Goal: Task Accomplishment & Management: Use online tool/utility

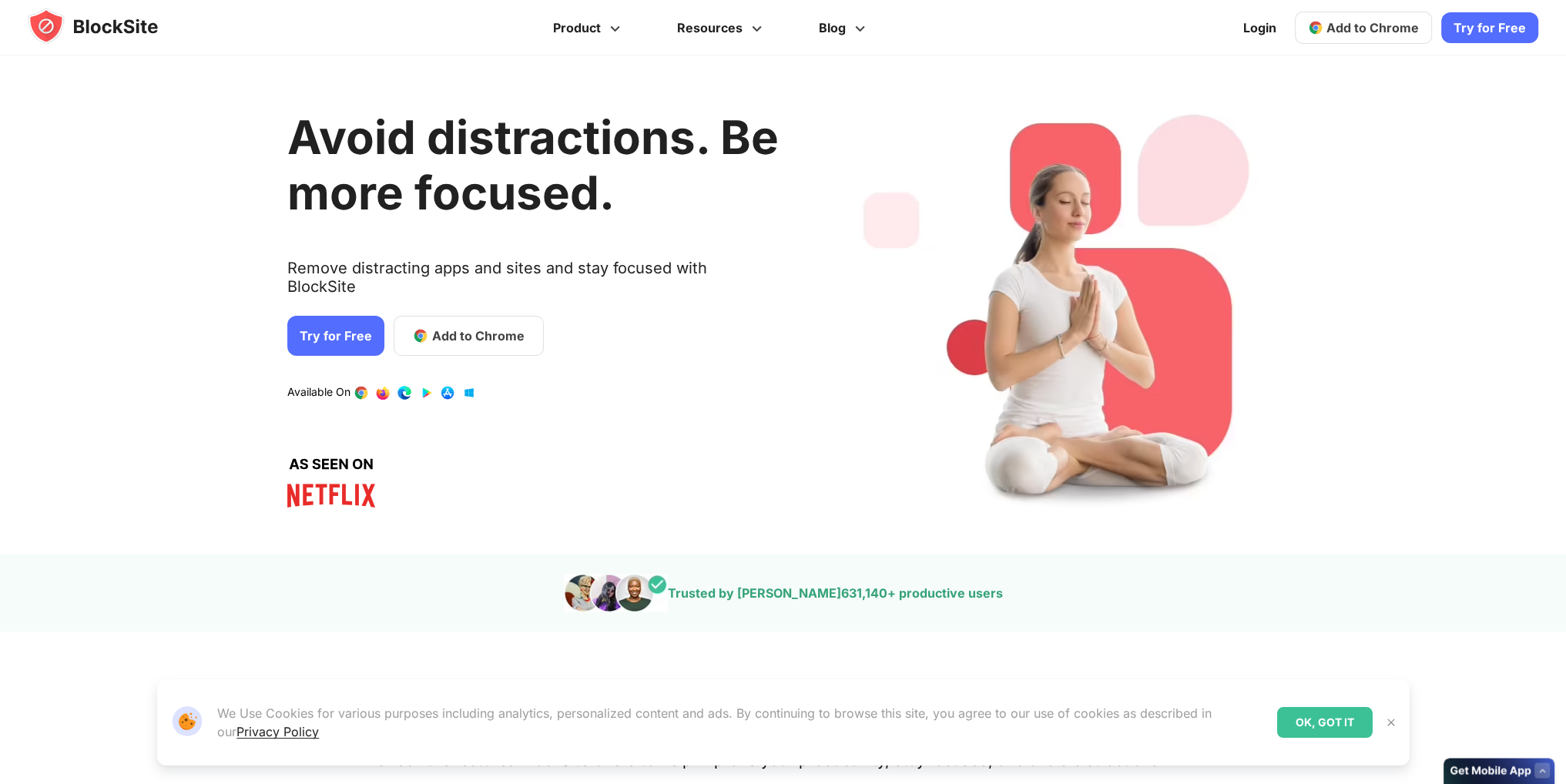
click at [477, 328] on span "Add to Chrome" at bounding box center [477, 336] width 92 height 19
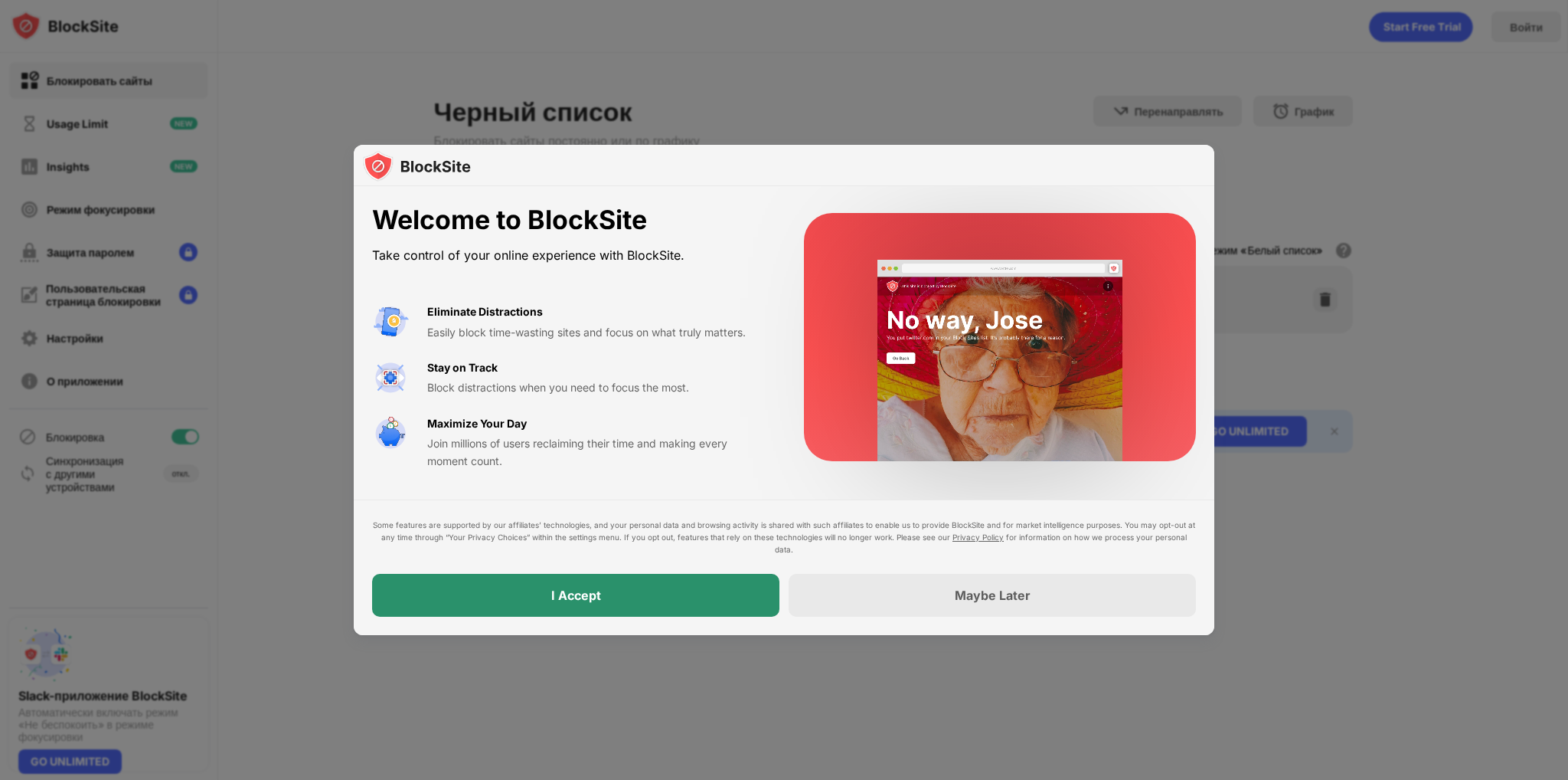
click at [586, 589] on div "I Accept" at bounding box center [576, 595] width 50 height 15
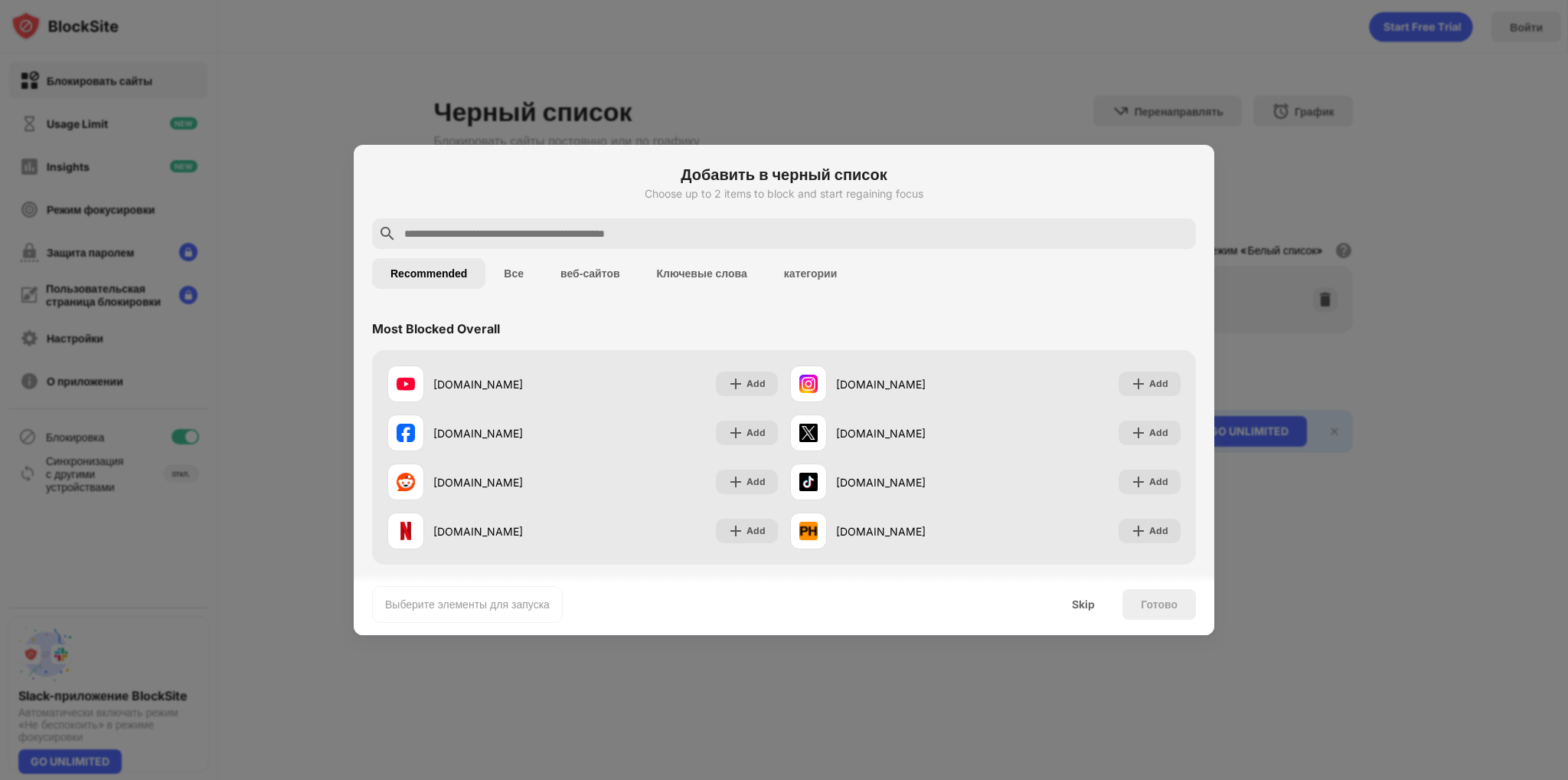
click at [583, 228] on input "text" at bounding box center [796, 233] width 787 height 19
paste input "**********"
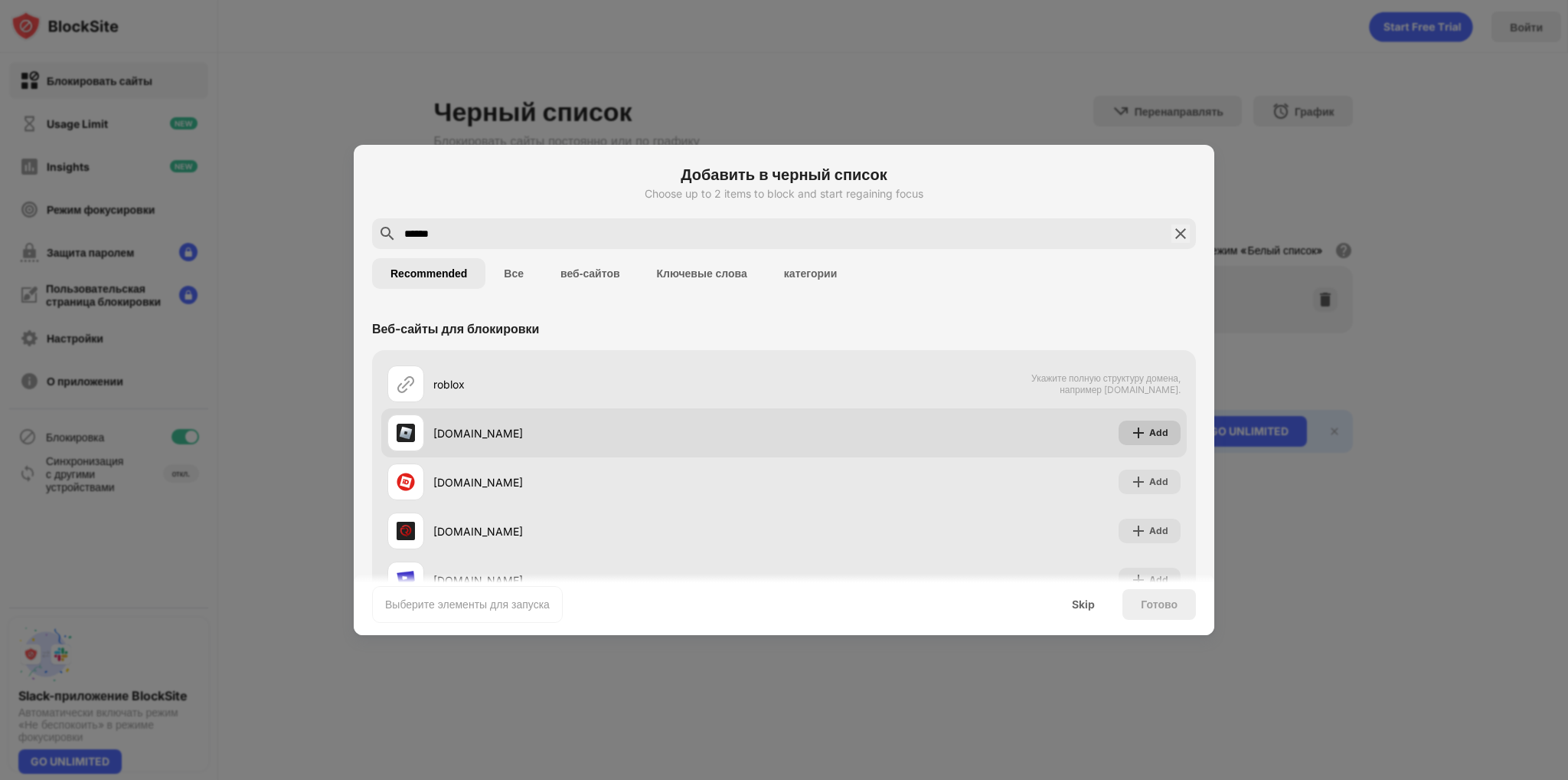
type input "******"
click at [1150, 436] on div "Add" at bounding box center [1159, 432] width 19 height 15
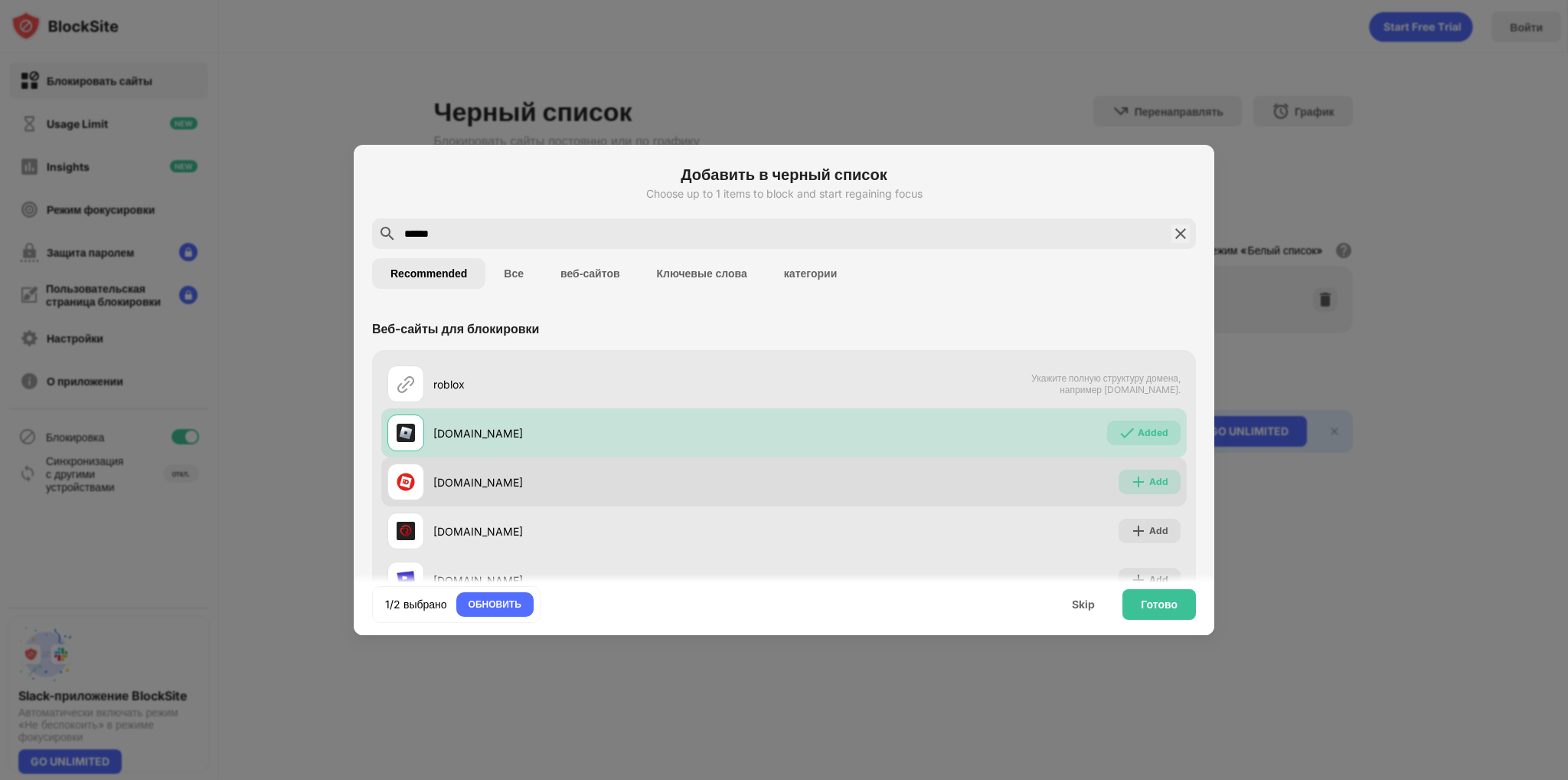
drag, startPoint x: 1146, startPoint y: 482, endPoint x: 1139, endPoint y: 522, distance: 40.6
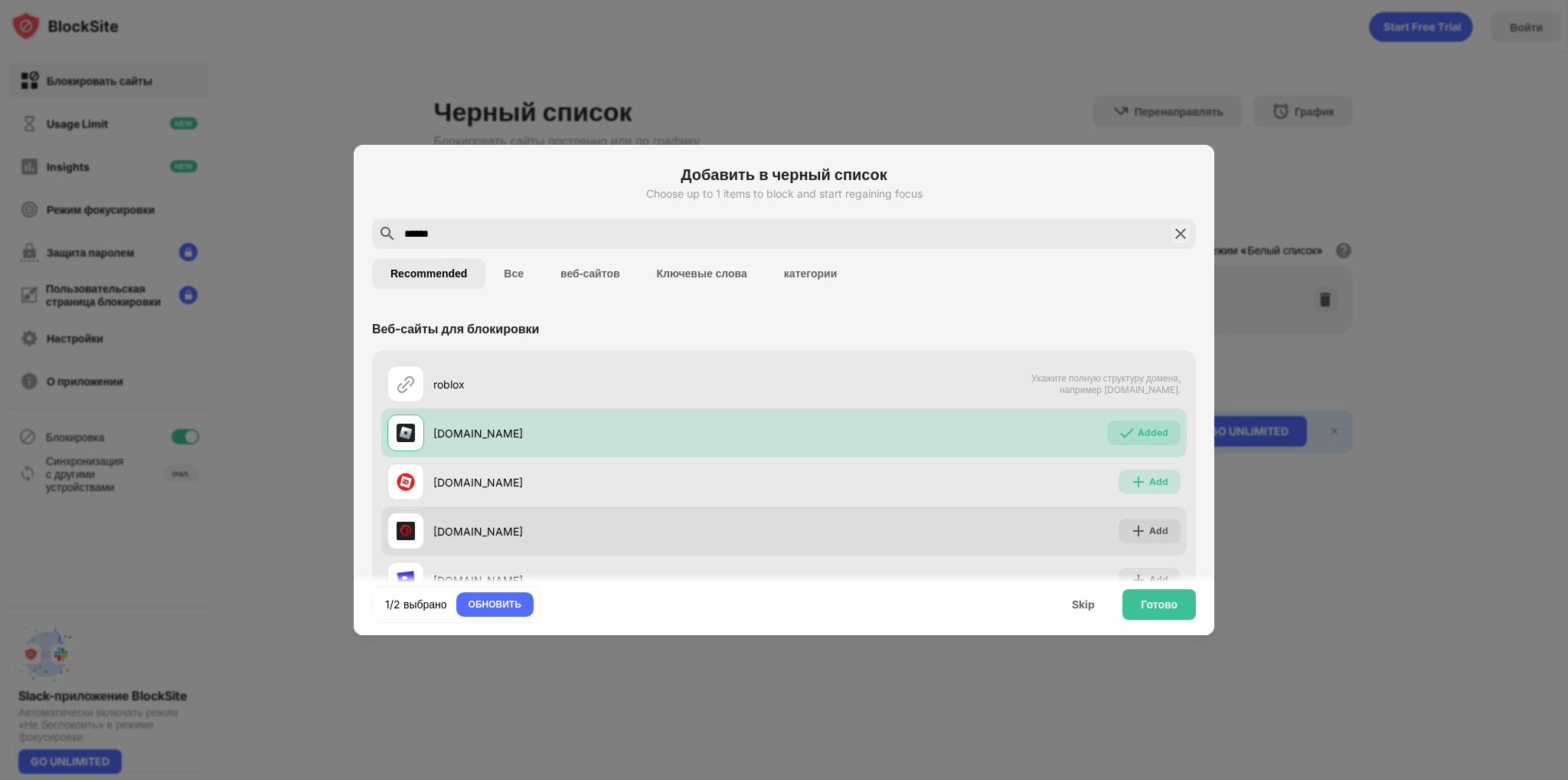
click at [1150, 482] on div "Add" at bounding box center [1159, 481] width 19 height 15
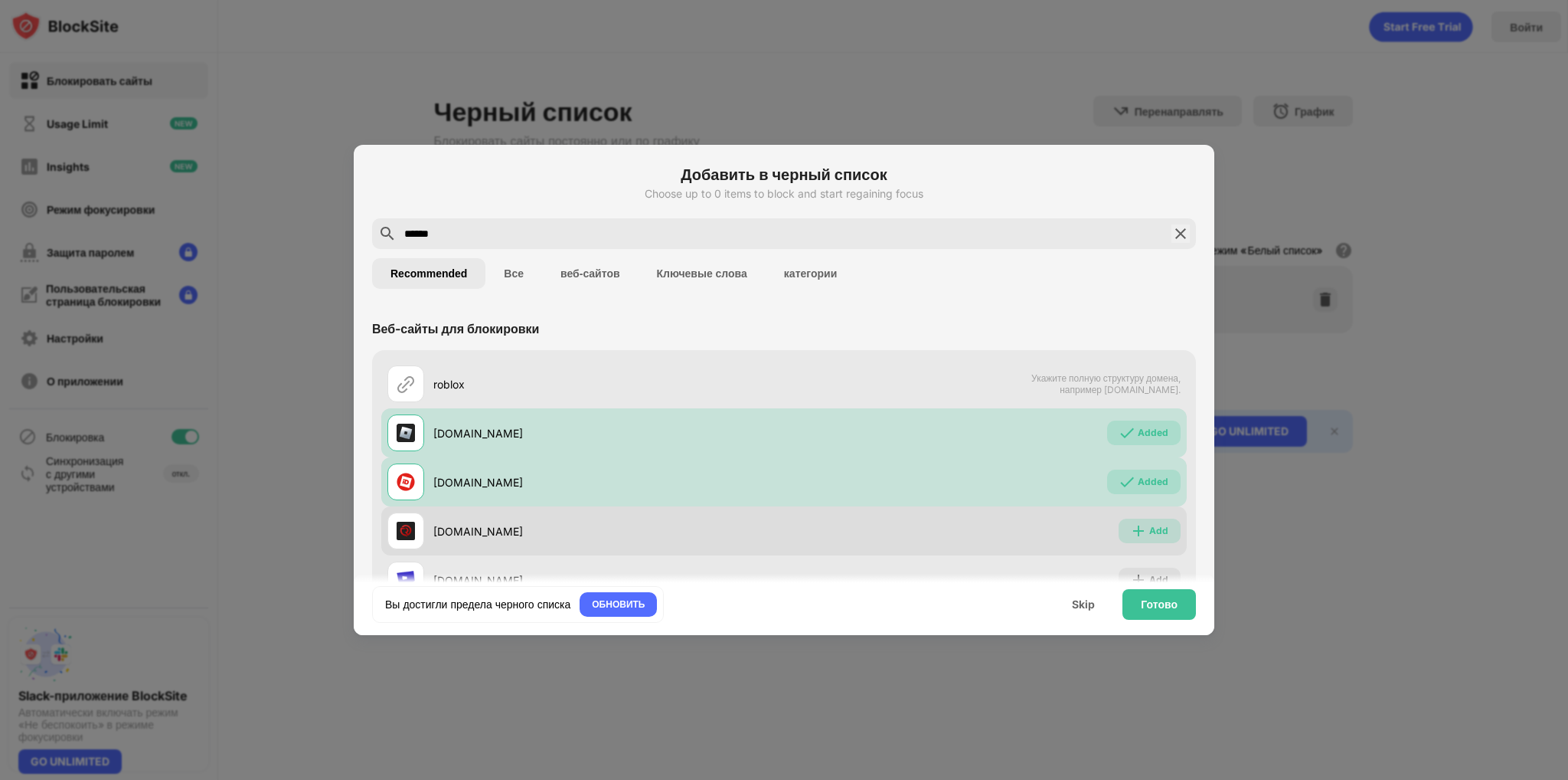
click at [1150, 526] on div "Add" at bounding box center [1159, 530] width 19 height 15
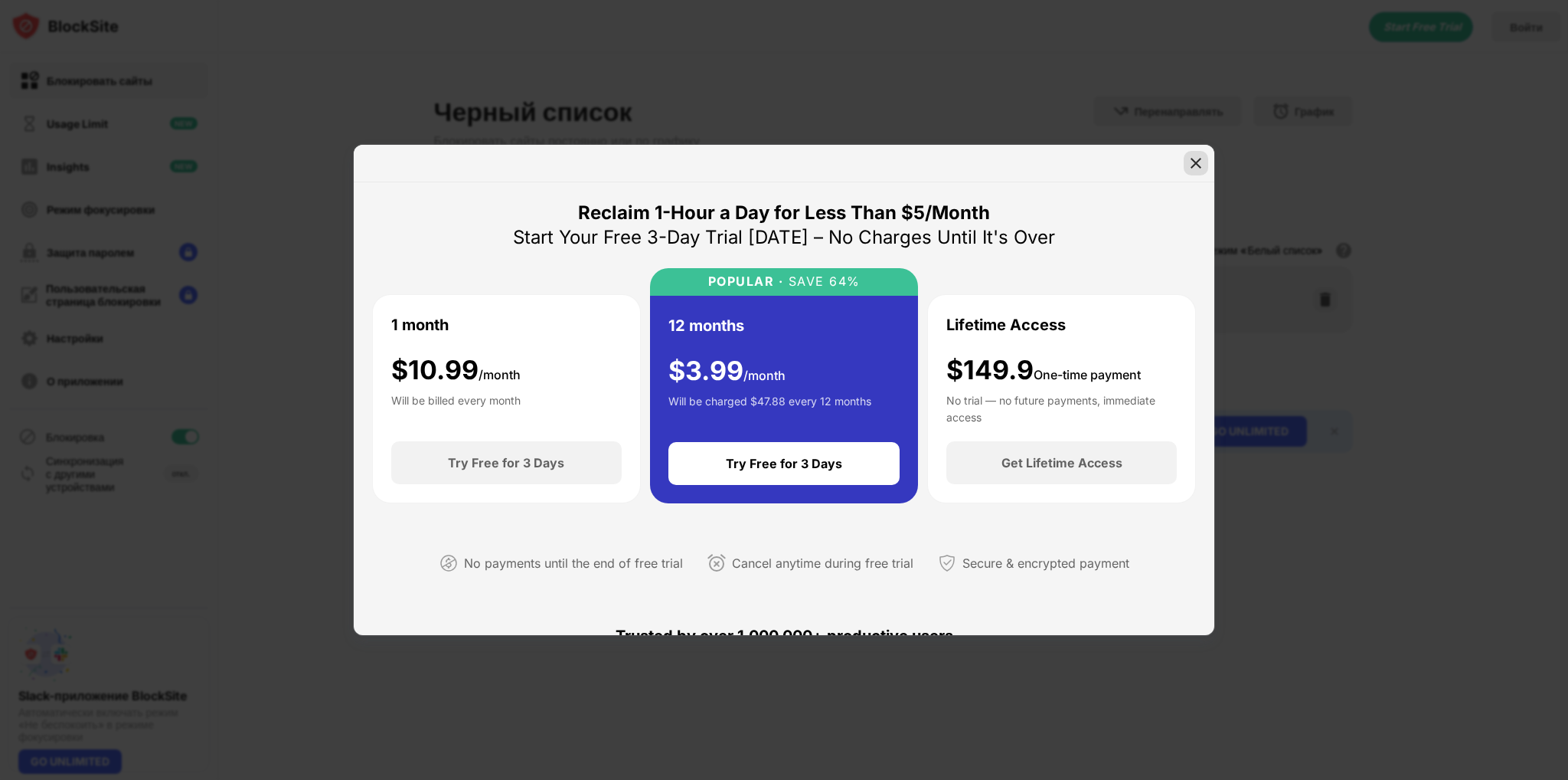
click at [1190, 164] on img at bounding box center [1196, 163] width 15 height 15
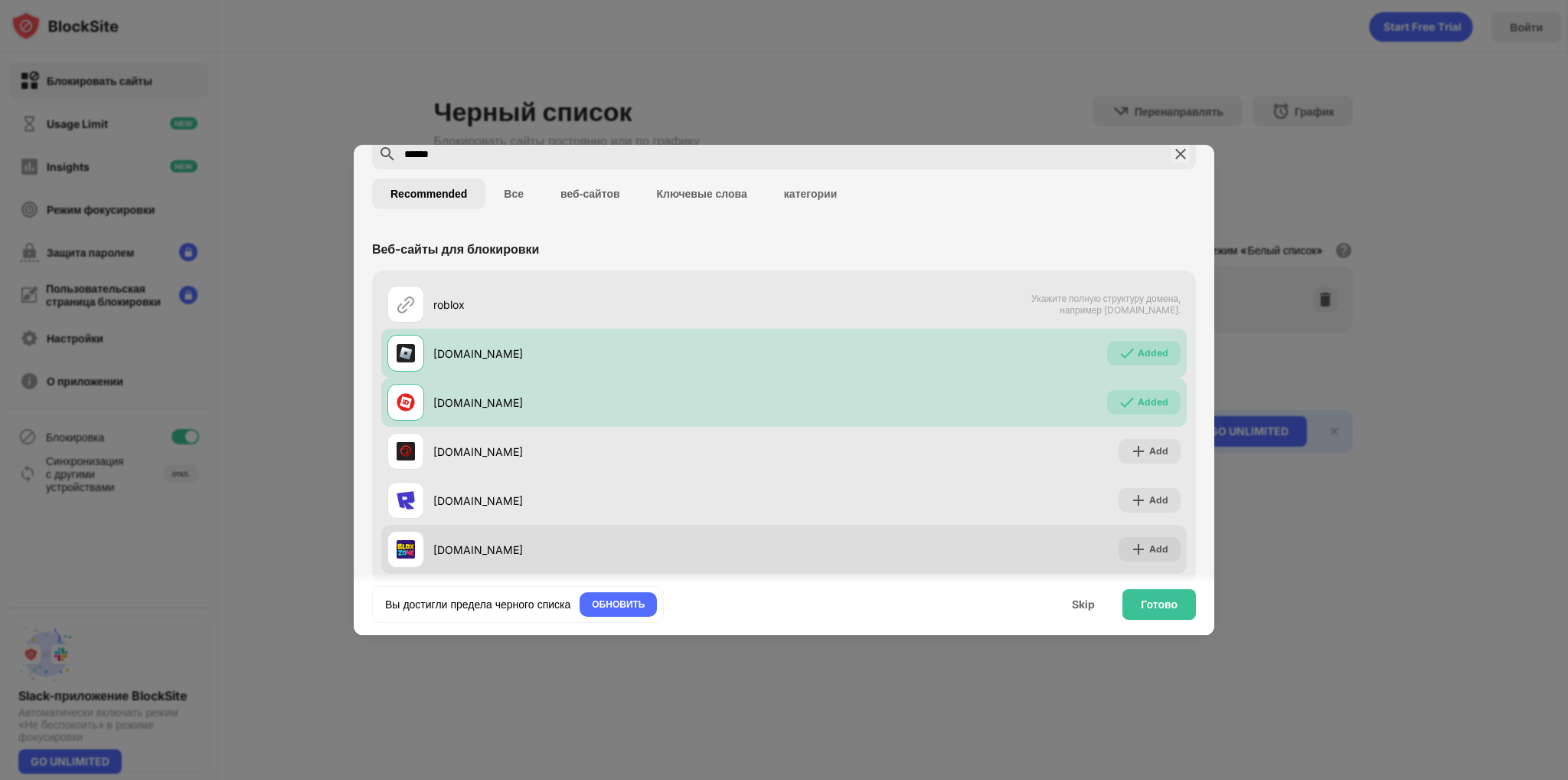
scroll to position [104, 0]
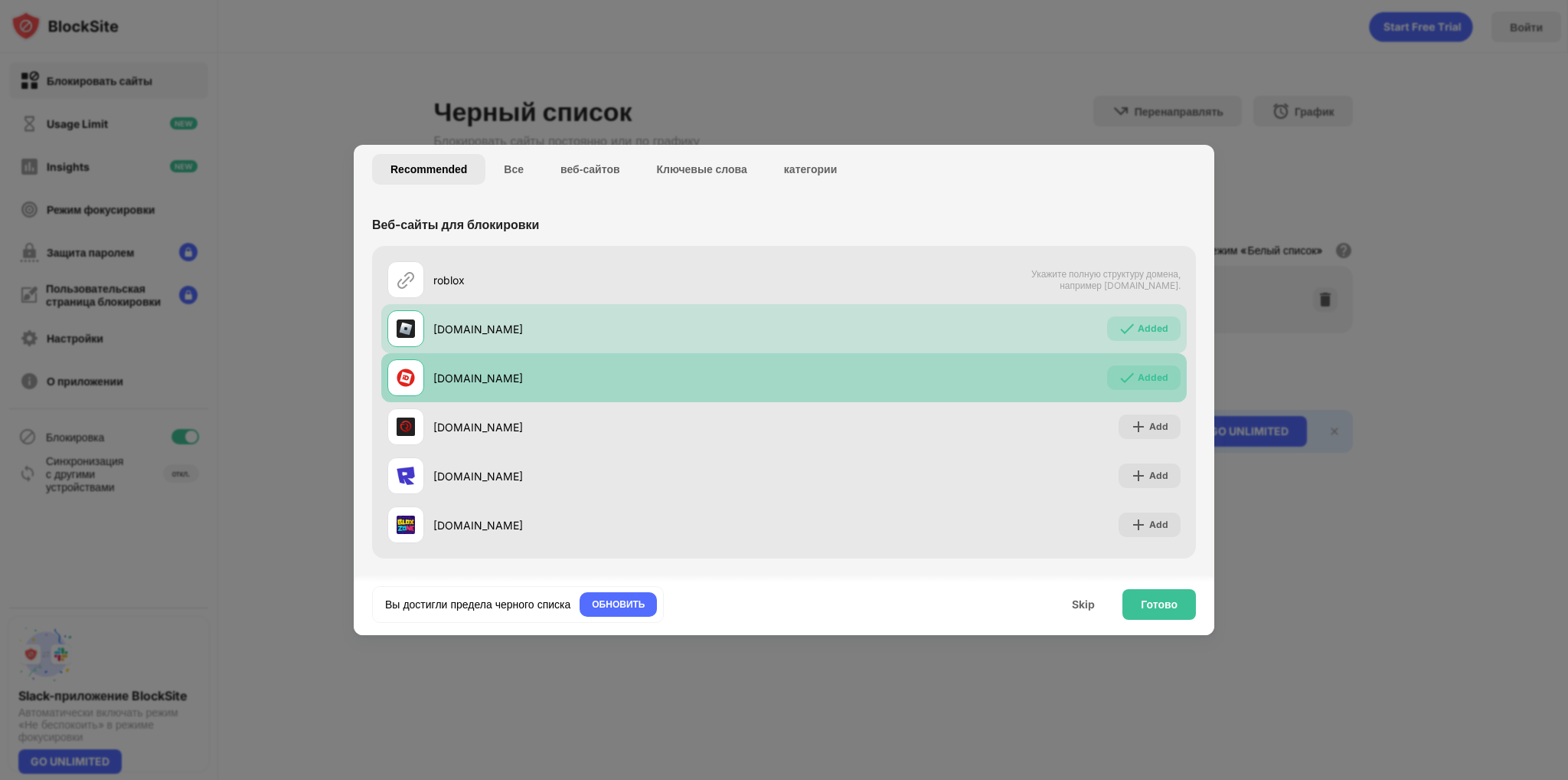
click at [1122, 378] on img at bounding box center [1127, 378] width 15 height 15
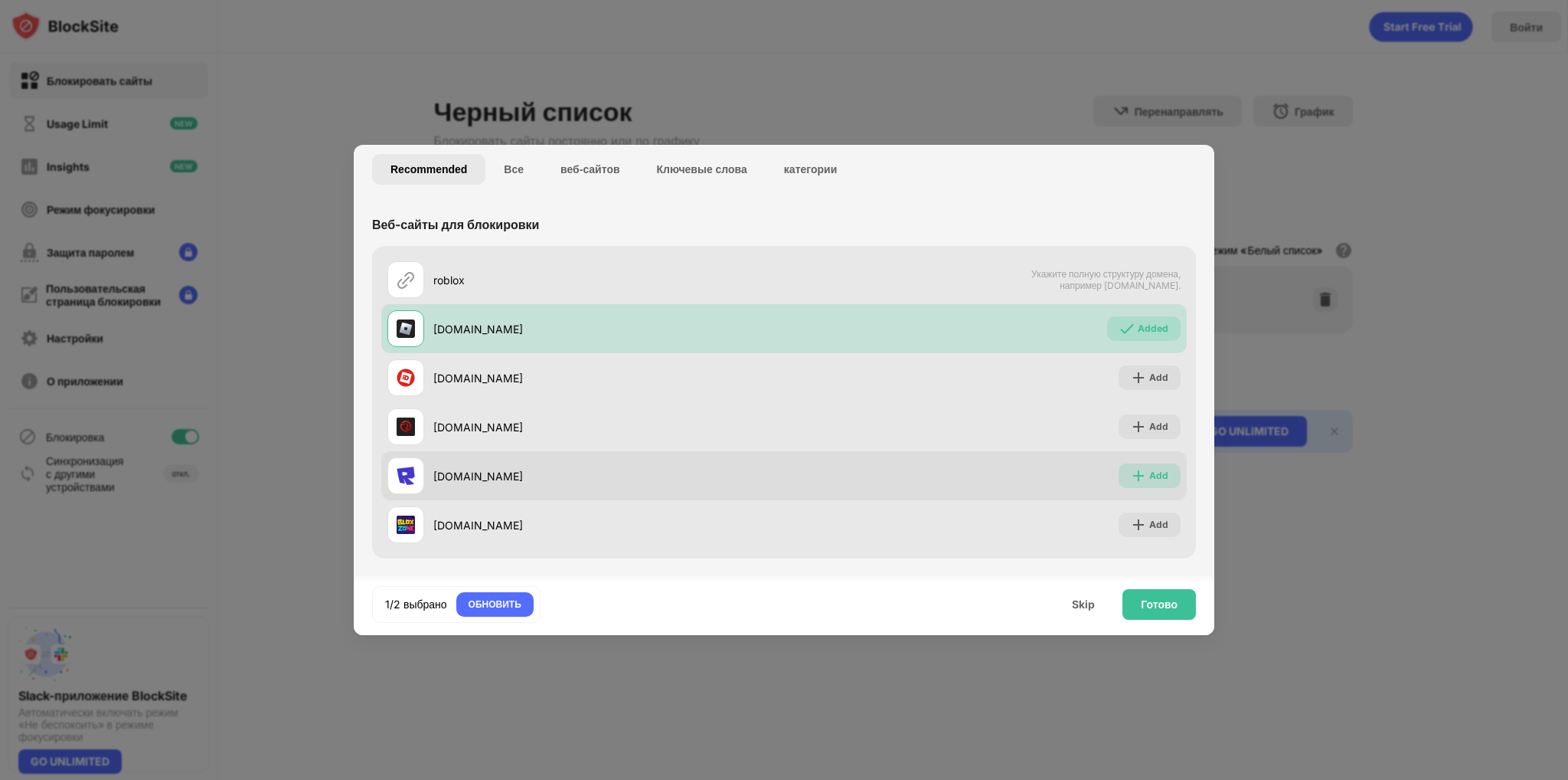
click at [1150, 477] on div "Add" at bounding box center [1159, 476] width 19 height 15
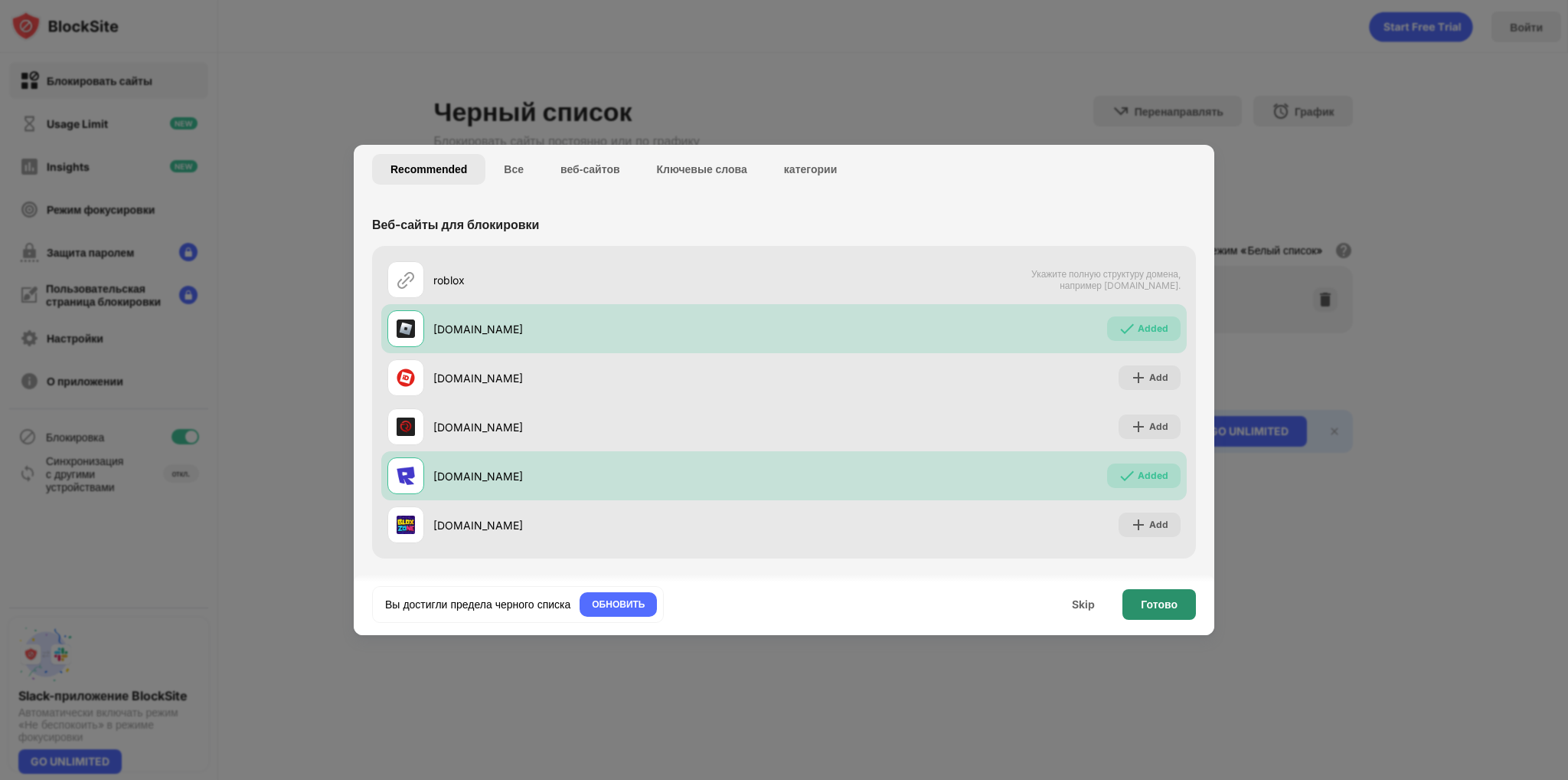
click at [1164, 606] on div "Готово" at bounding box center [1159, 604] width 37 height 12
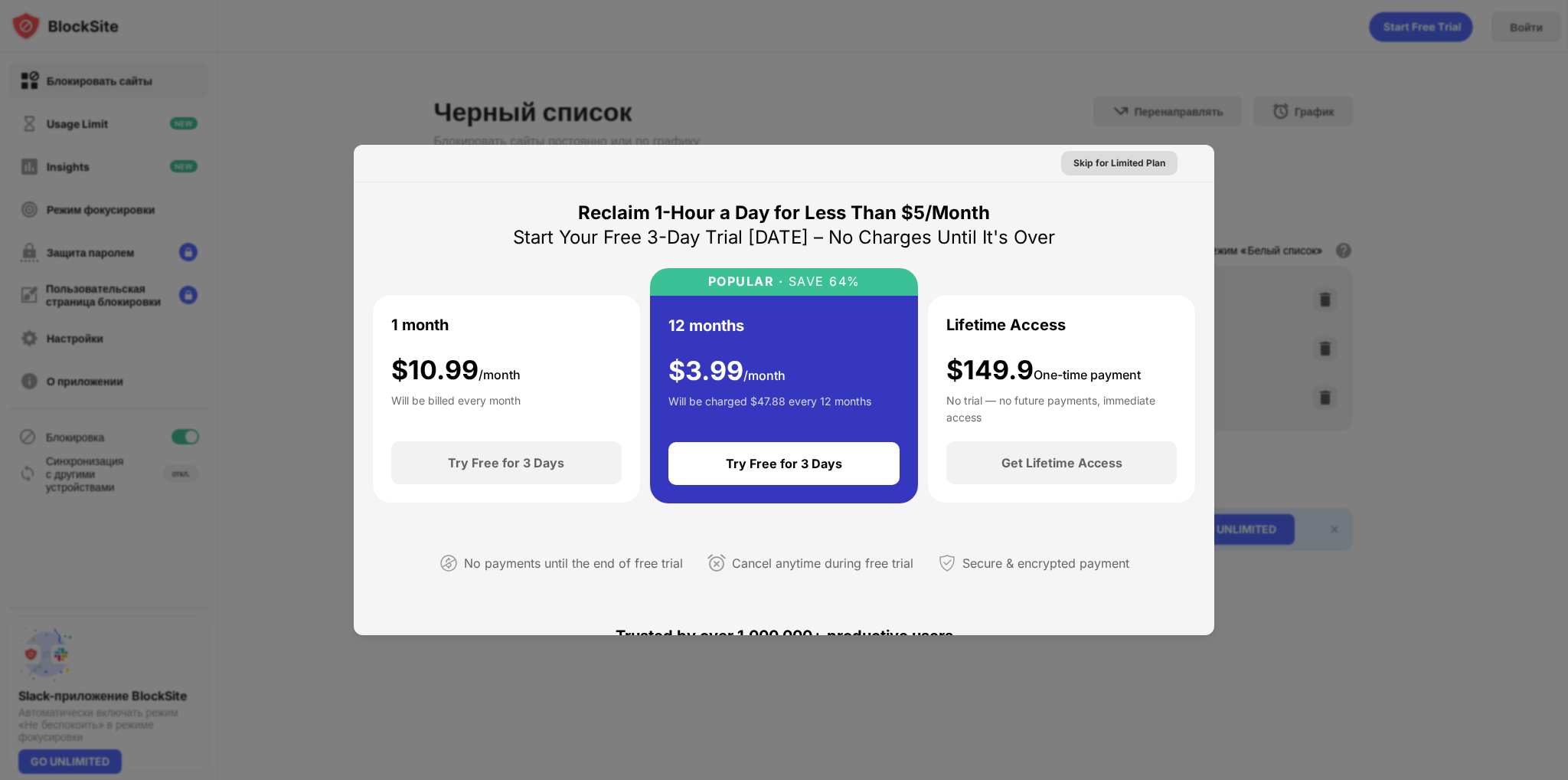
click at [1109, 168] on div "Skip for Limited Plan" at bounding box center [1119, 163] width 92 height 15
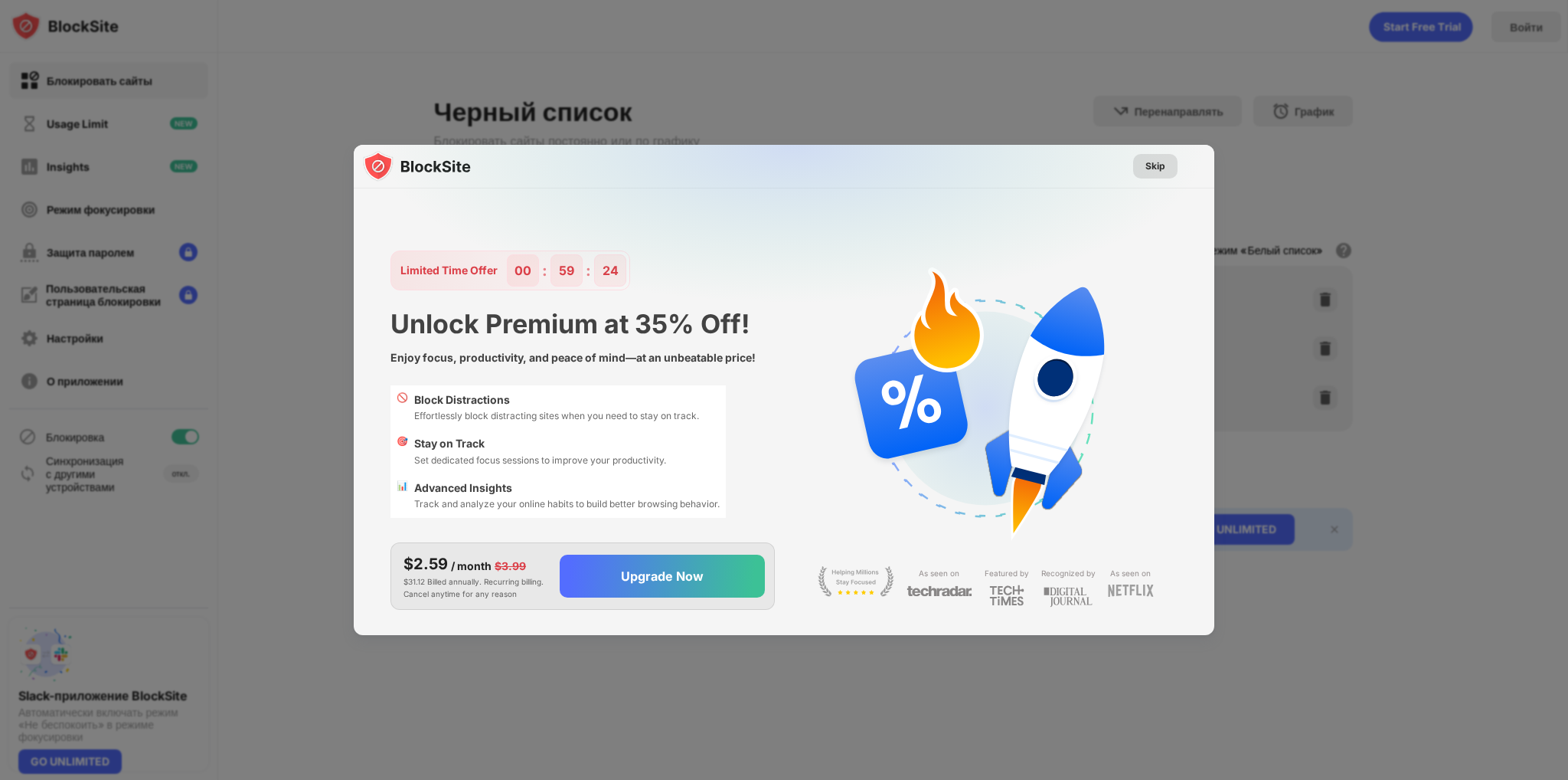
click at [1160, 169] on div "Skip" at bounding box center [1155, 166] width 20 height 15
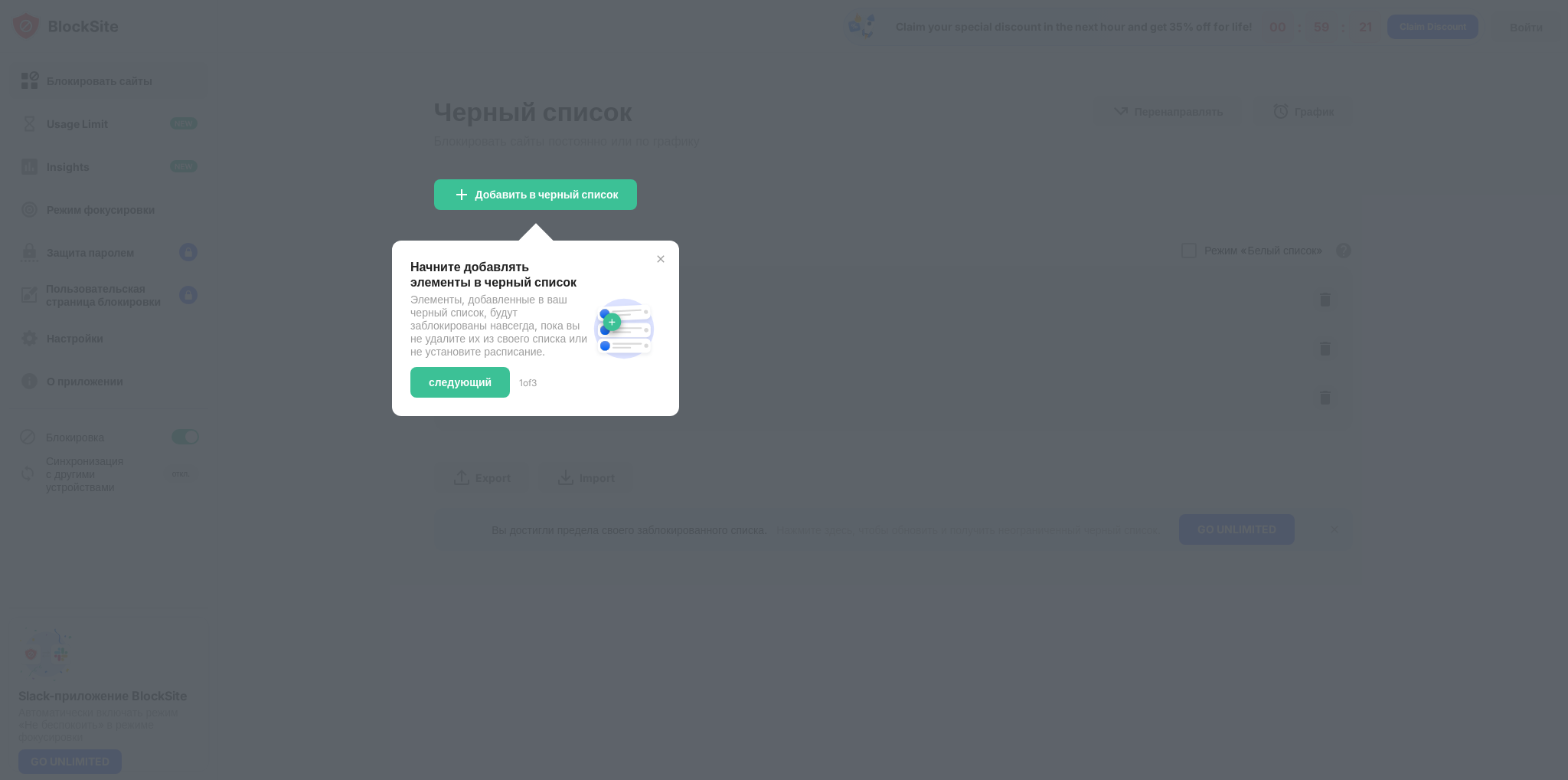
click at [661, 257] on img at bounding box center [661, 258] width 12 height 12
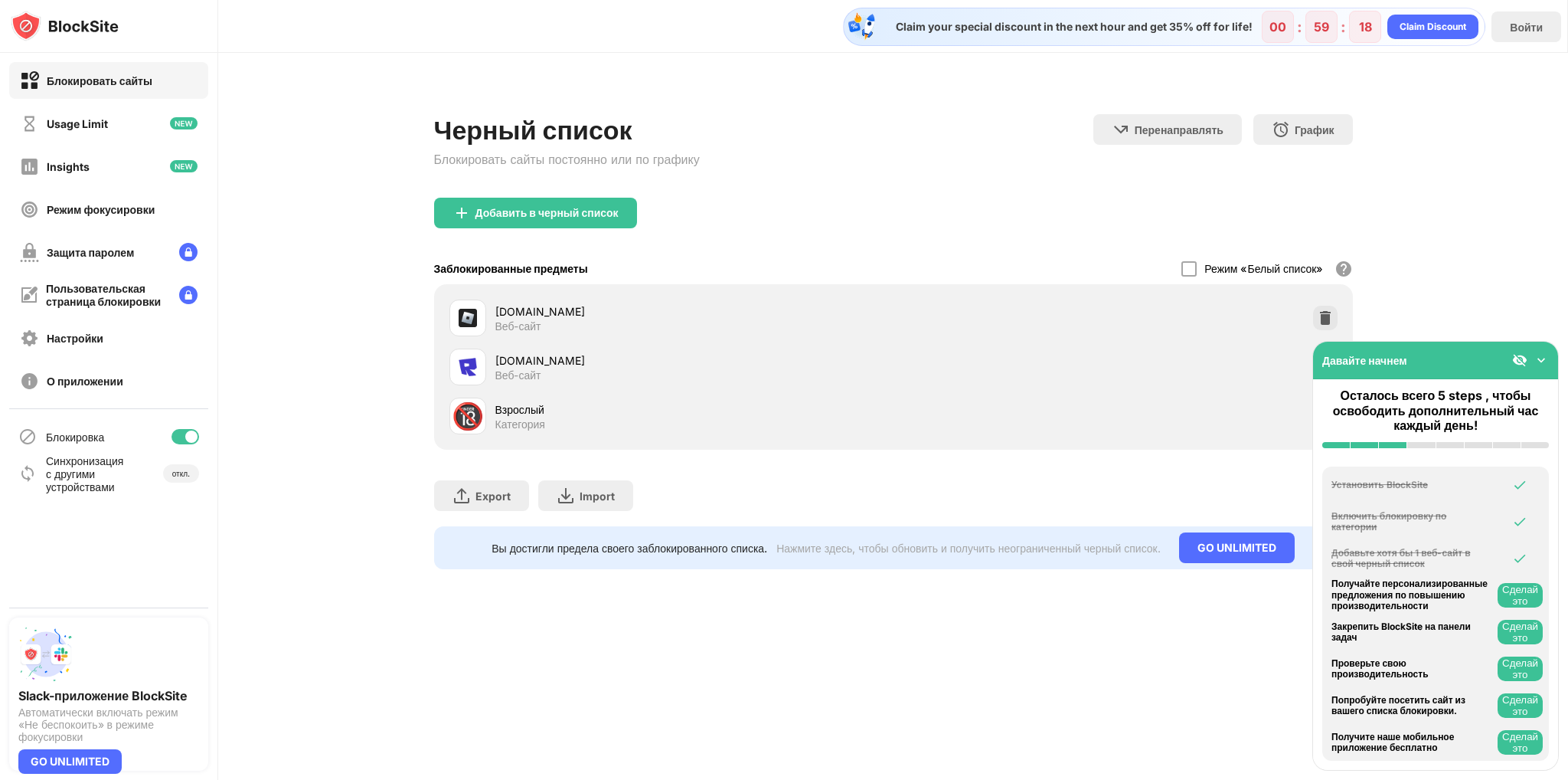
click at [1541, 361] on img at bounding box center [1541, 360] width 15 height 15
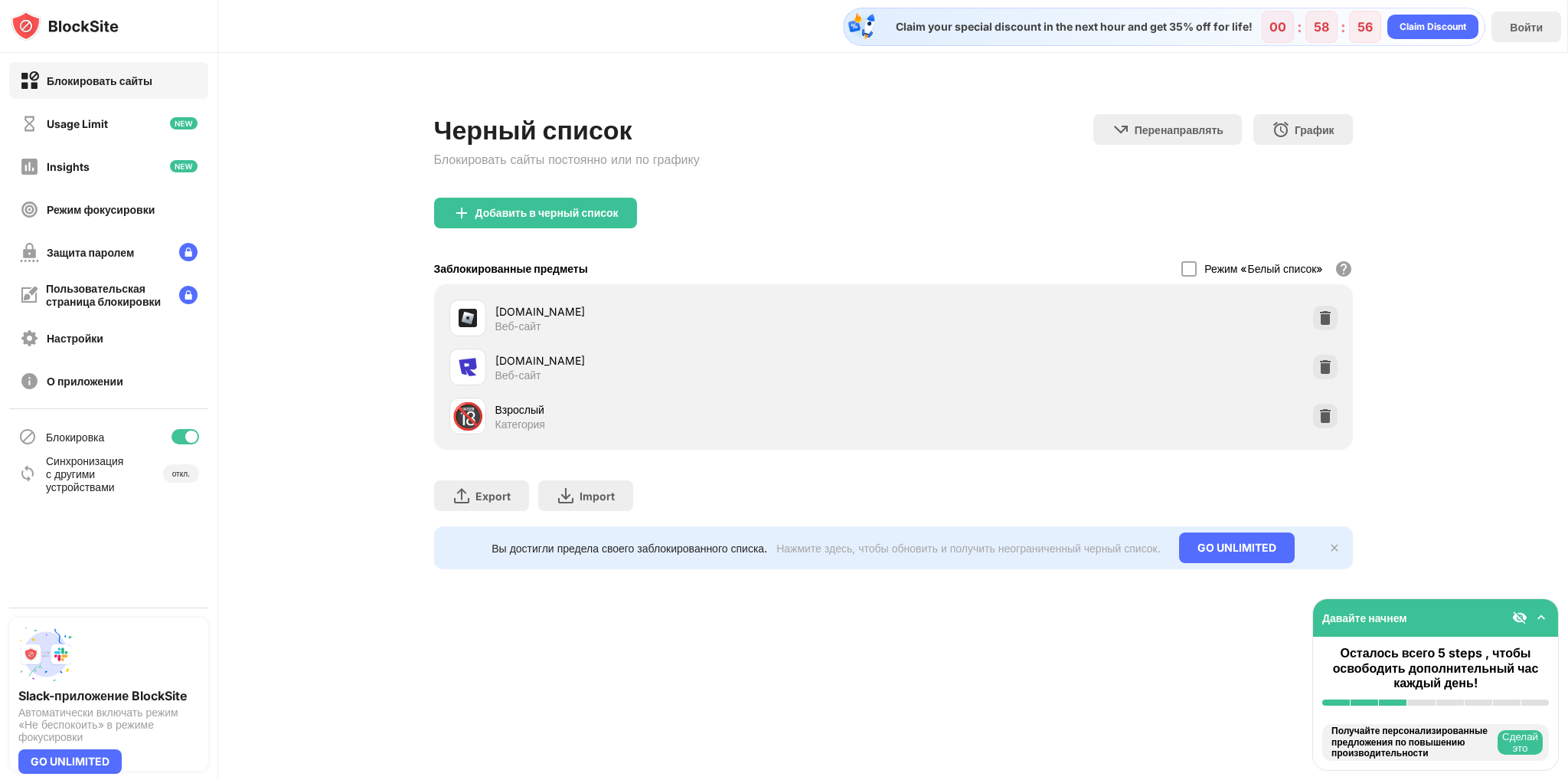
drag, startPoint x: 669, startPoint y: 151, endPoint x: 655, endPoint y: 160, distance: 16.6
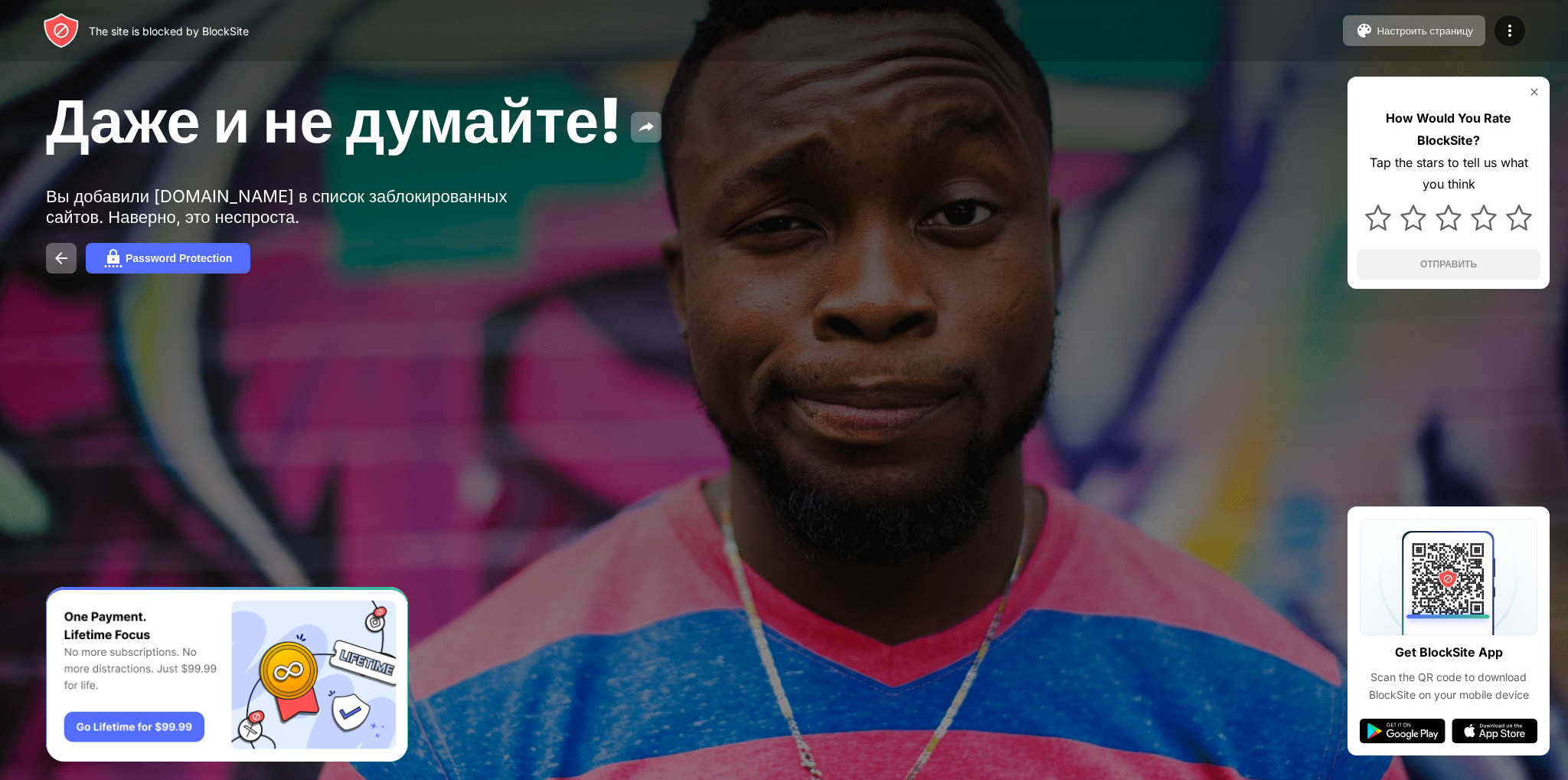
drag, startPoint x: 776, startPoint y: 374, endPoint x: 788, endPoint y: 384, distance: 15.6
